Goal: Task Accomplishment & Management: Manage account settings

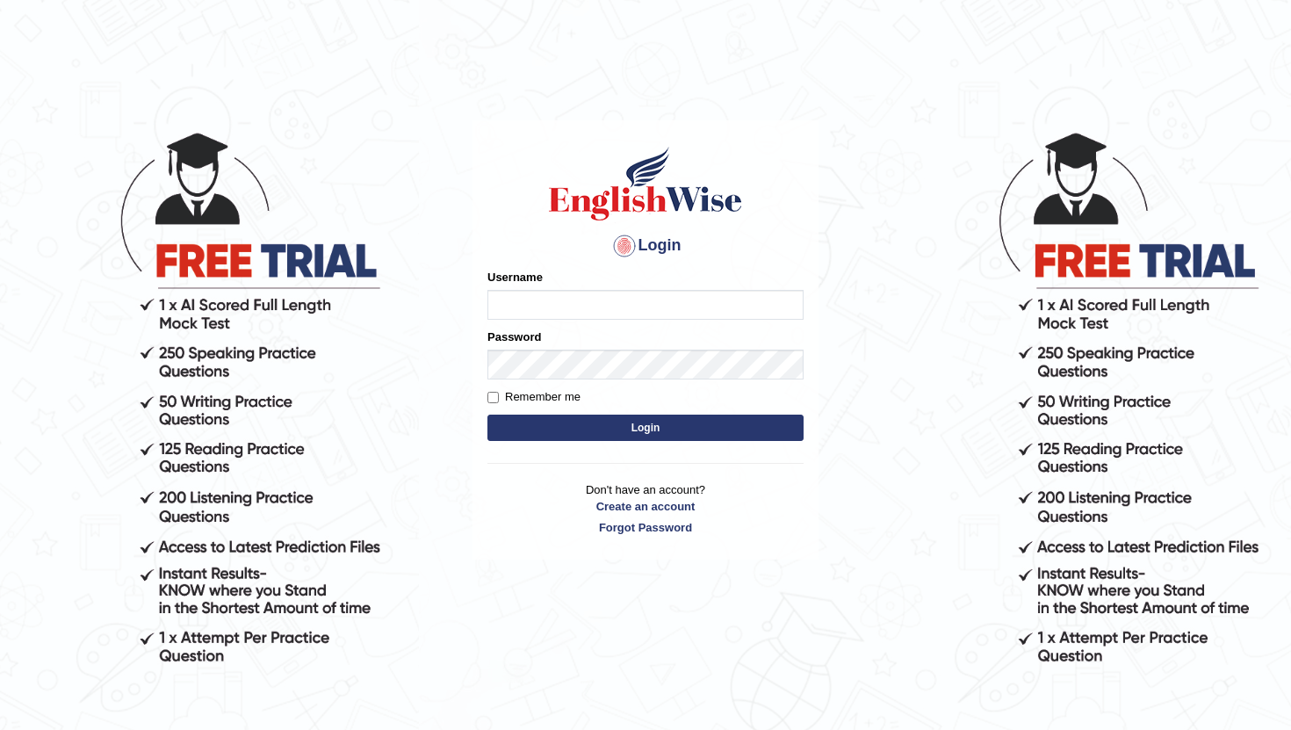
click at [537, 310] on input "Username" at bounding box center [645, 305] width 316 height 30
type input "sramoj"
click at [532, 306] on input "Username" at bounding box center [645, 305] width 316 height 30
type input "sramoj"
click at [494, 399] on input "Remember me" at bounding box center [492, 397] width 11 height 11
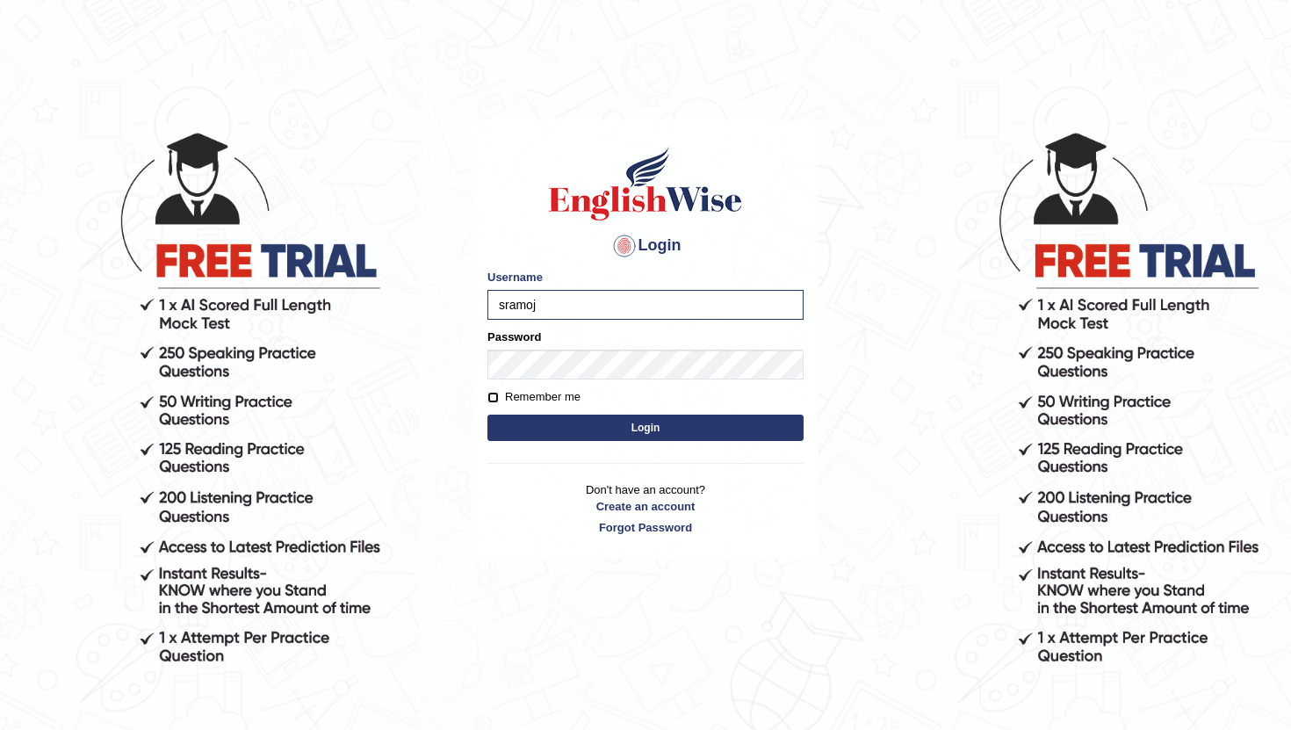
checkbox input "true"
click at [552, 311] on input "Username" at bounding box center [645, 305] width 316 height 30
